Goal: Navigation & Orientation: Find specific page/section

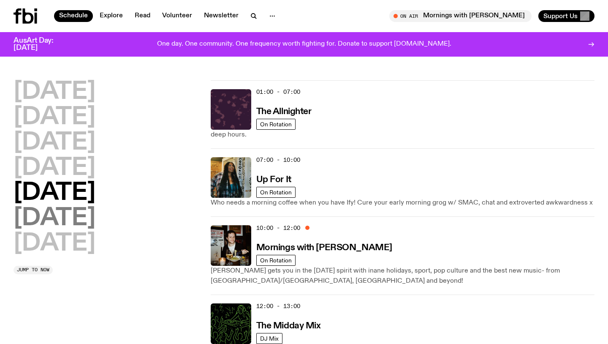
click at [77, 219] on h2 "[DATE]" at bounding box center [55, 218] width 82 height 24
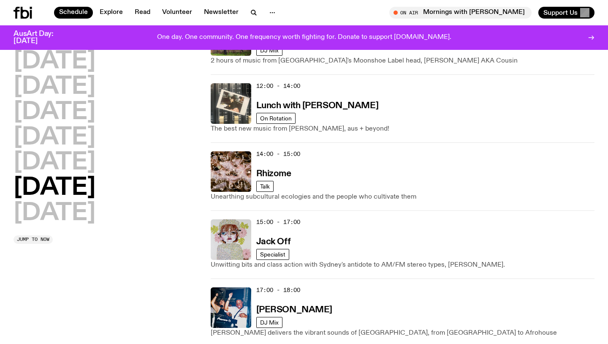
scroll to position [343, 0]
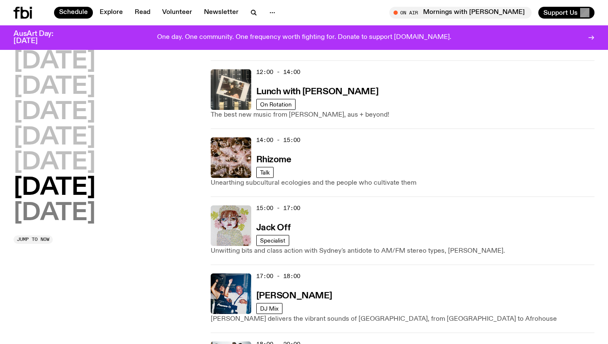
click at [56, 218] on h2 "[DATE]" at bounding box center [55, 213] width 82 height 24
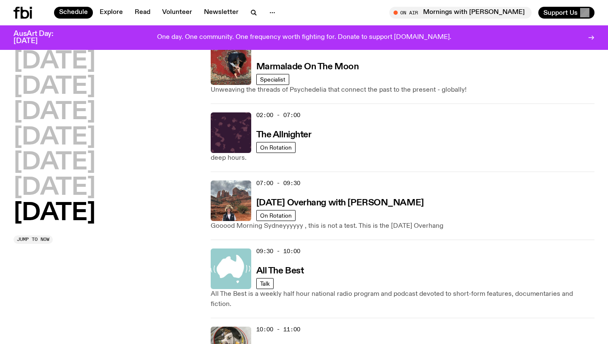
scroll to position [24, 0]
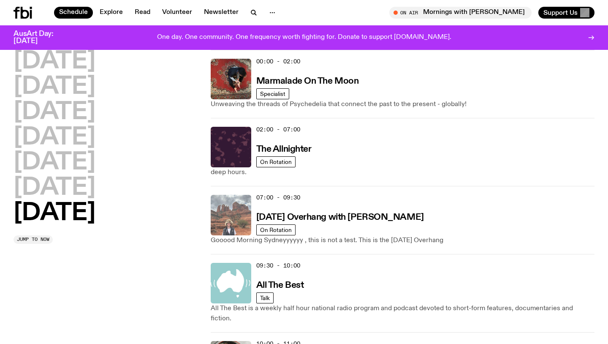
click at [233, 214] on img at bounding box center [231, 215] width 41 height 41
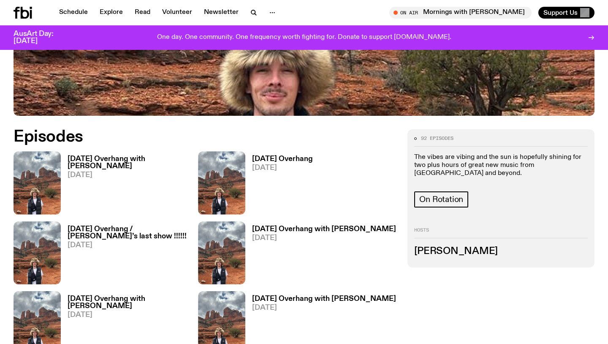
scroll to position [369, 0]
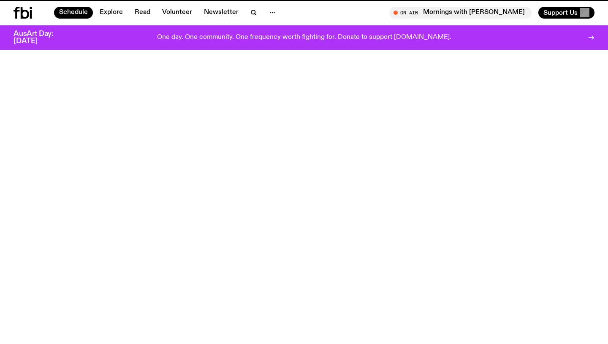
scroll to position [24, 0]
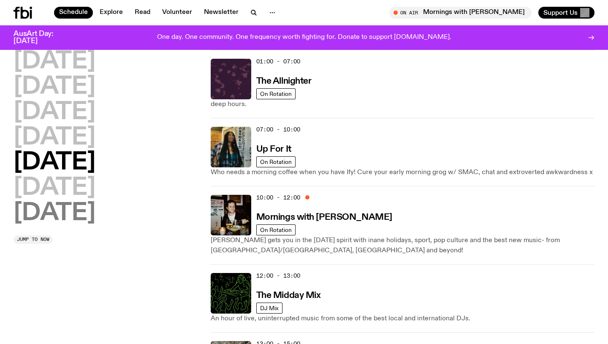
click at [75, 209] on h2 "[DATE]" at bounding box center [55, 213] width 82 height 24
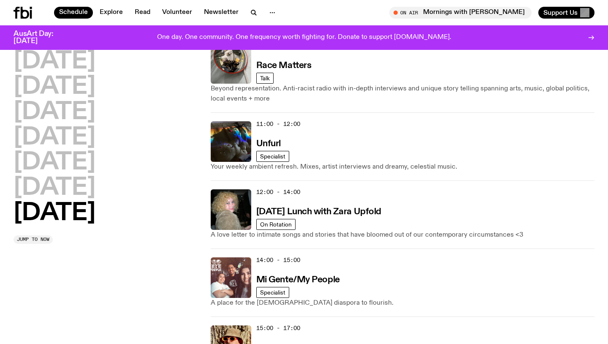
scroll to position [332, 0]
